Goal: Navigation & Orientation: Find specific page/section

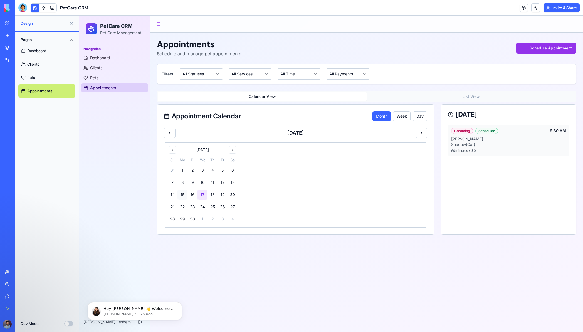
click at [67, 324] on button "Dev Mode" at bounding box center [68, 323] width 9 height 5
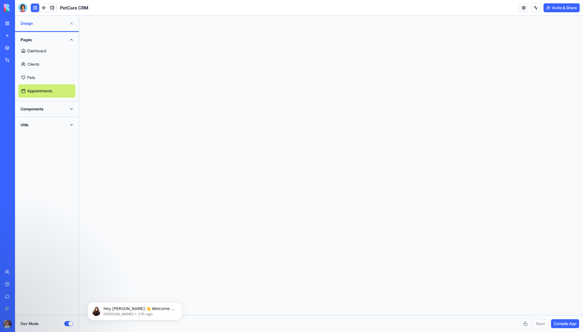
scroll to position [35, 0]
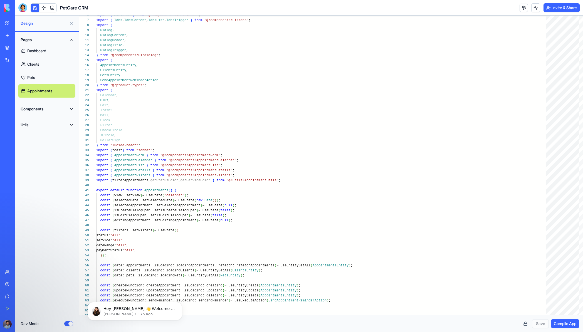
click at [47, 79] on link "Pets" at bounding box center [46, 77] width 57 height 13
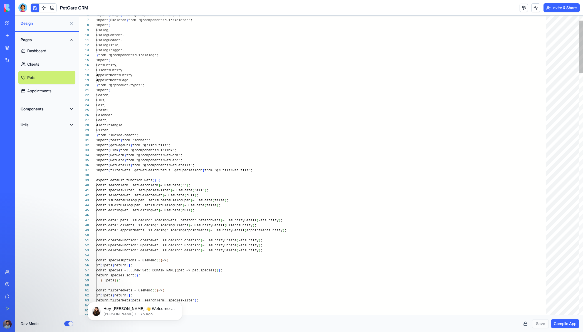
scroll to position [10, 0]
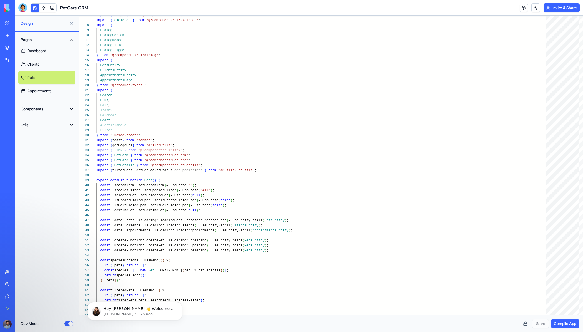
click at [63, 68] on link "Clients" at bounding box center [46, 64] width 57 height 13
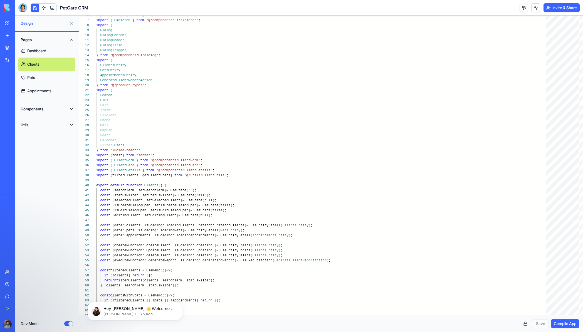
click at [59, 81] on link "Pets" at bounding box center [46, 77] width 57 height 13
type textarea "** *"
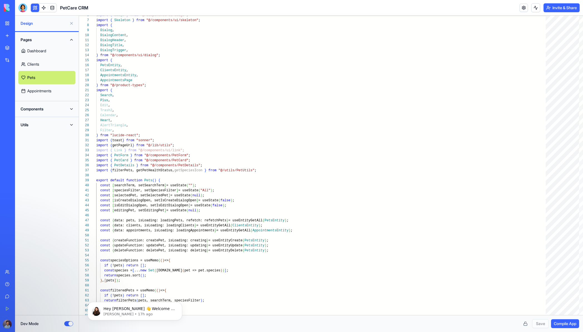
click at [73, 323] on button "Dev Mode" at bounding box center [68, 323] width 9 height 5
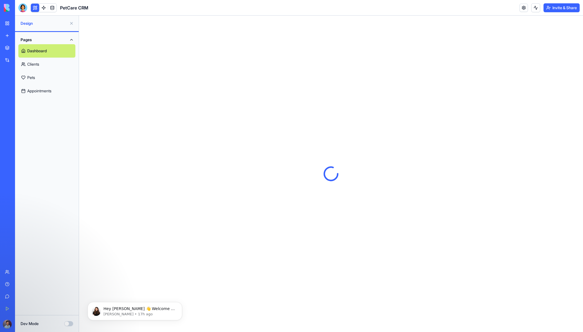
click at [69, 323] on button "Dev Mode" at bounding box center [68, 323] width 9 height 5
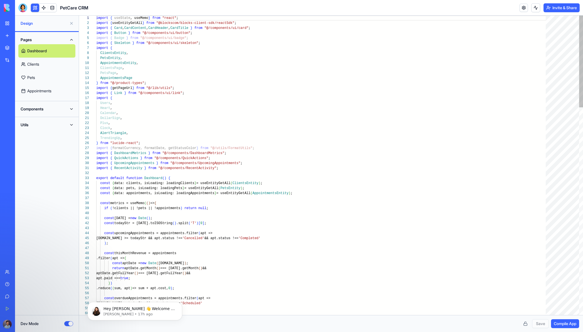
scroll to position [50, 0]
click at [68, 321] on button "Dev Mode" at bounding box center [68, 323] width 9 height 5
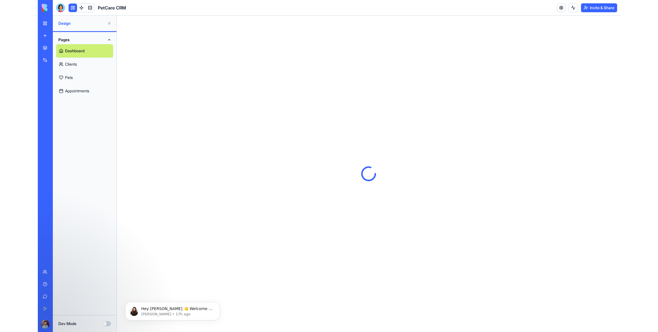
scroll to position [0, 0]
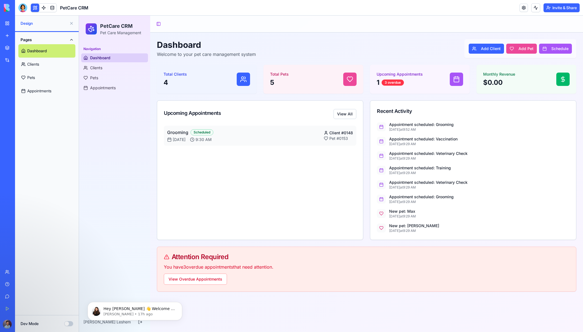
click at [105, 240] on div "Navigation Dashboard Clients Pets Appointments" at bounding box center [114, 177] width 71 height 270
drag, startPoint x: 144, startPoint y: 208, endPoint x: 149, endPoint y: 206, distance: 5.3
click at [146, 207] on div "Navigation Dashboard Clients Pets Appointments" at bounding box center [114, 177] width 71 height 270
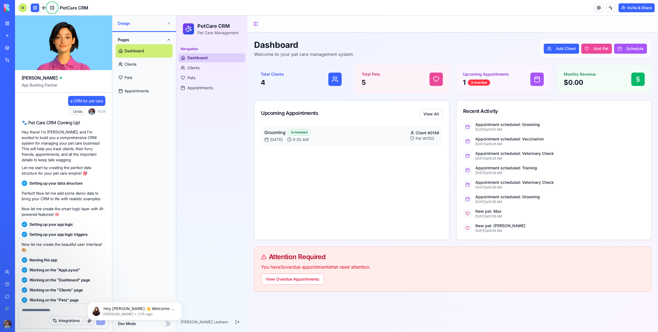
scroll to position [142, 0]
